Goal: Information Seeking & Learning: Find specific fact

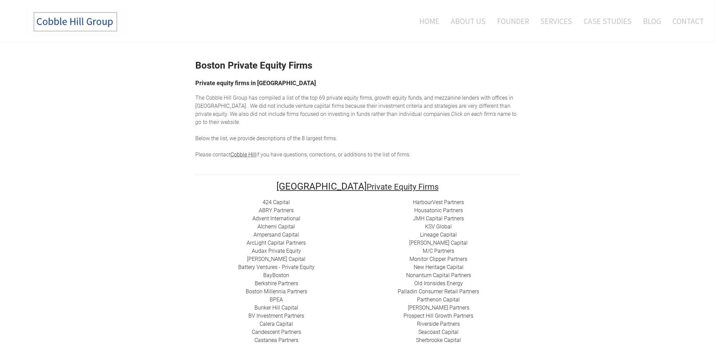
click at [309, 124] on div "The Cobble Hill Group has compiled a list of t he top 69 private equity firms, …" at bounding box center [357, 126] width 324 height 65
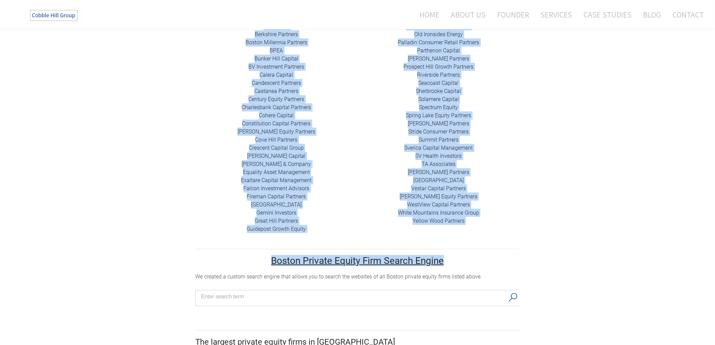
scroll to position [263, 0]
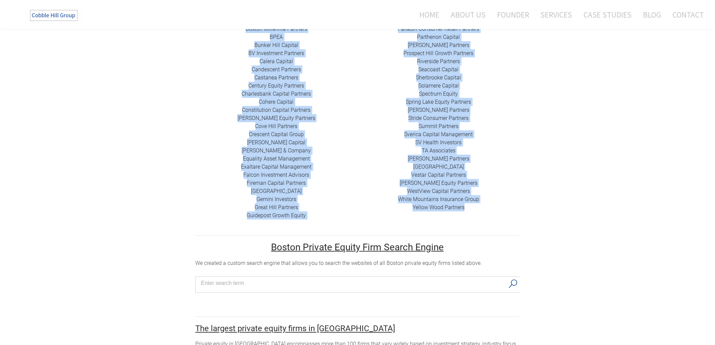
drag, startPoint x: 297, startPoint y: 65, endPoint x: 470, endPoint y: 202, distance: 221.3
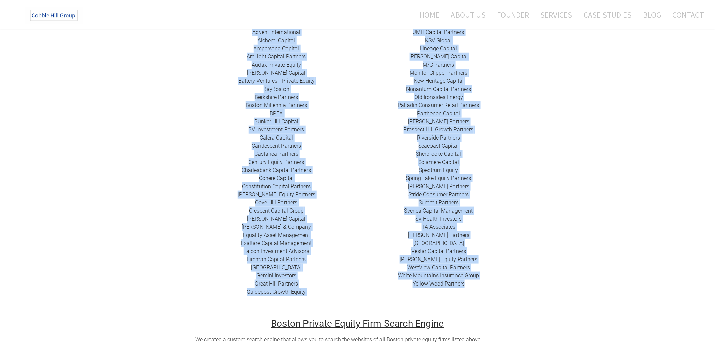
scroll to position [75, 0]
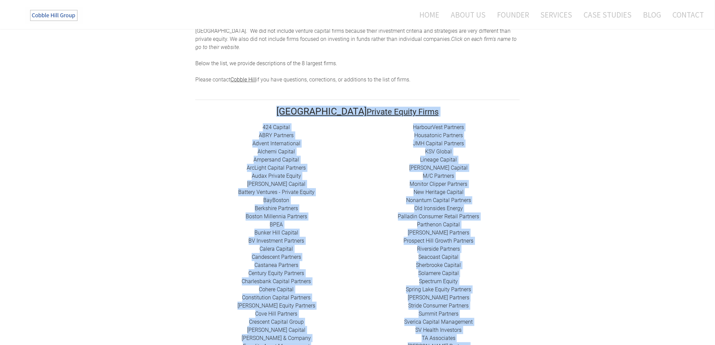
click at [319, 123] on div "424 Capital ​ABRY Partners Advent International Alchemi Capital ​Ampersand Capi…" at bounding box center [276, 265] width 162 height 284
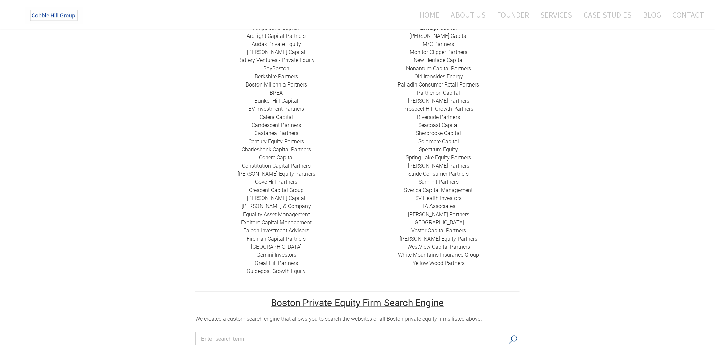
scroll to position [225, 0]
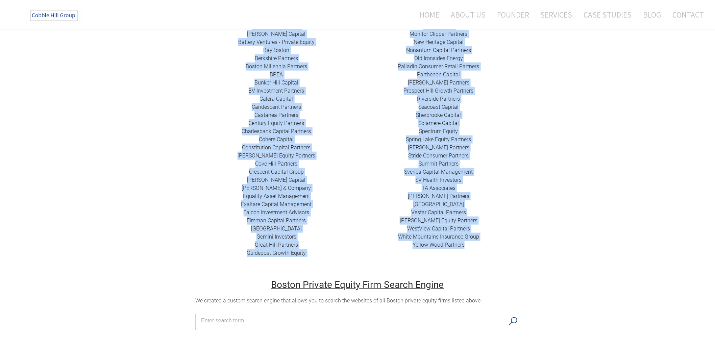
drag, startPoint x: 258, startPoint y: 119, endPoint x: 490, endPoint y: 241, distance: 261.7
click at [490, 241] on tr "424 Capital ​ABRY Partners Advent International Alchemi Capital ​Ampersand Capi…" at bounding box center [357, 119] width 324 height 293
copy tr "462 Loremip ​DOLO Sitametc Adipis Elitseddoeius Tempori Utlabor ​Etdolorem Aliq…"
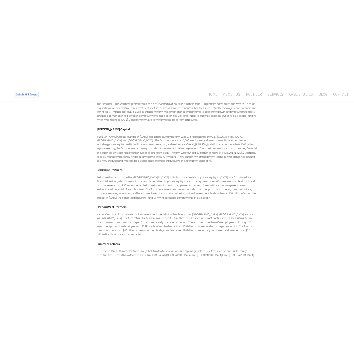
scroll to position [488, 0]
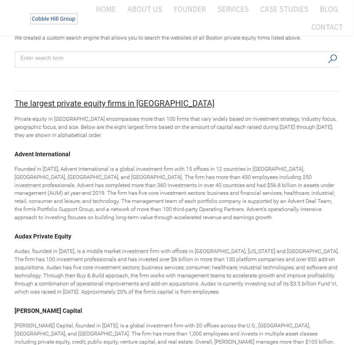
click at [102, 200] on div "Founded in [DATE], Advent International is a global investment firm with 15 off…" at bounding box center [177, 193] width 324 height 57
click at [93, 210] on div "Founded in [DATE], Advent International is a global investment firm with 15 off…" at bounding box center [177, 193] width 324 height 57
